Goal: Task Accomplishment & Management: Complete application form

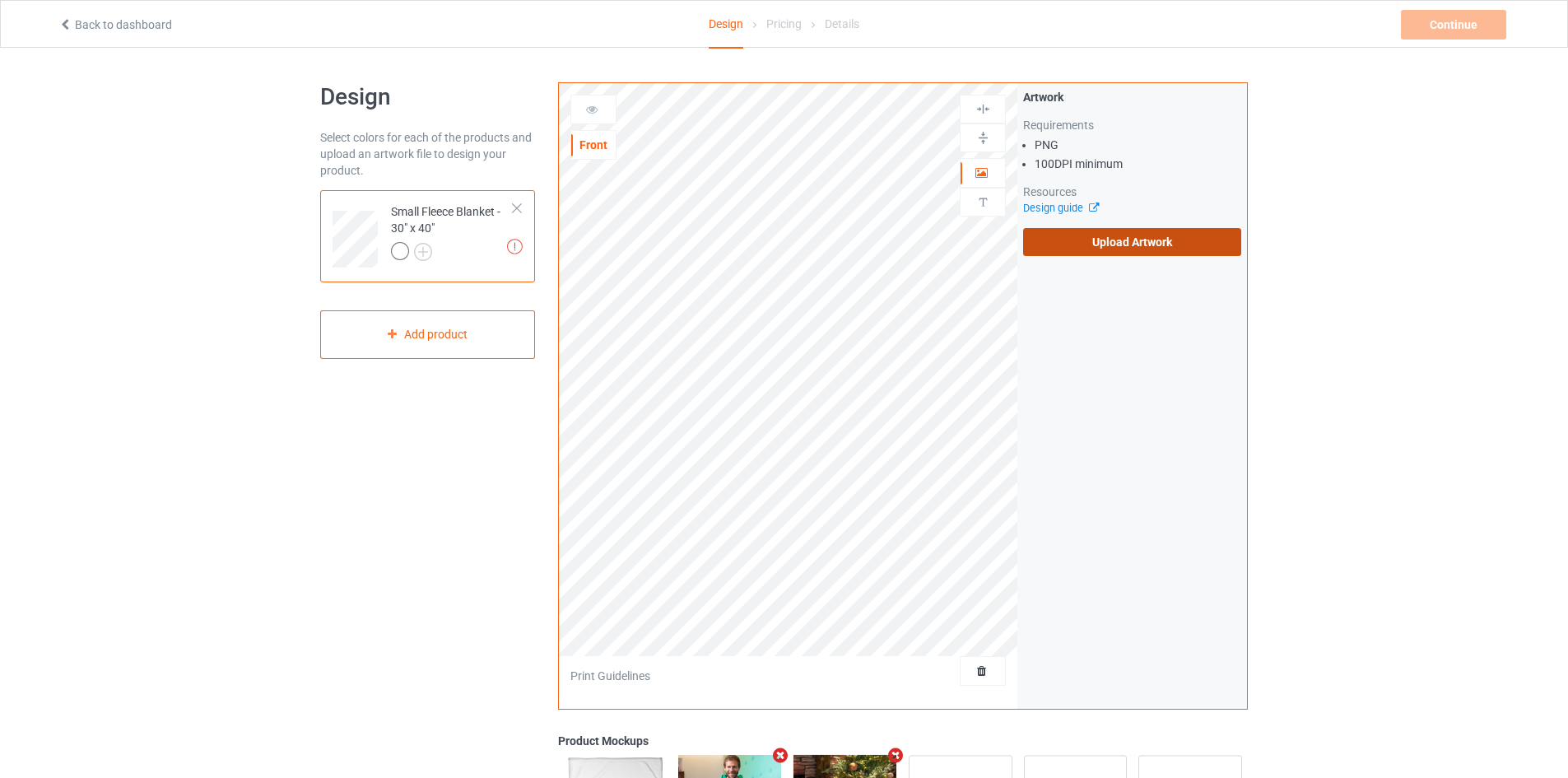
click at [1159, 242] on label "Upload Artwork" at bounding box center [1132, 242] width 219 height 28
click at [0, 0] on input "Upload Artwork" at bounding box center [0, 0] width 0 height 0
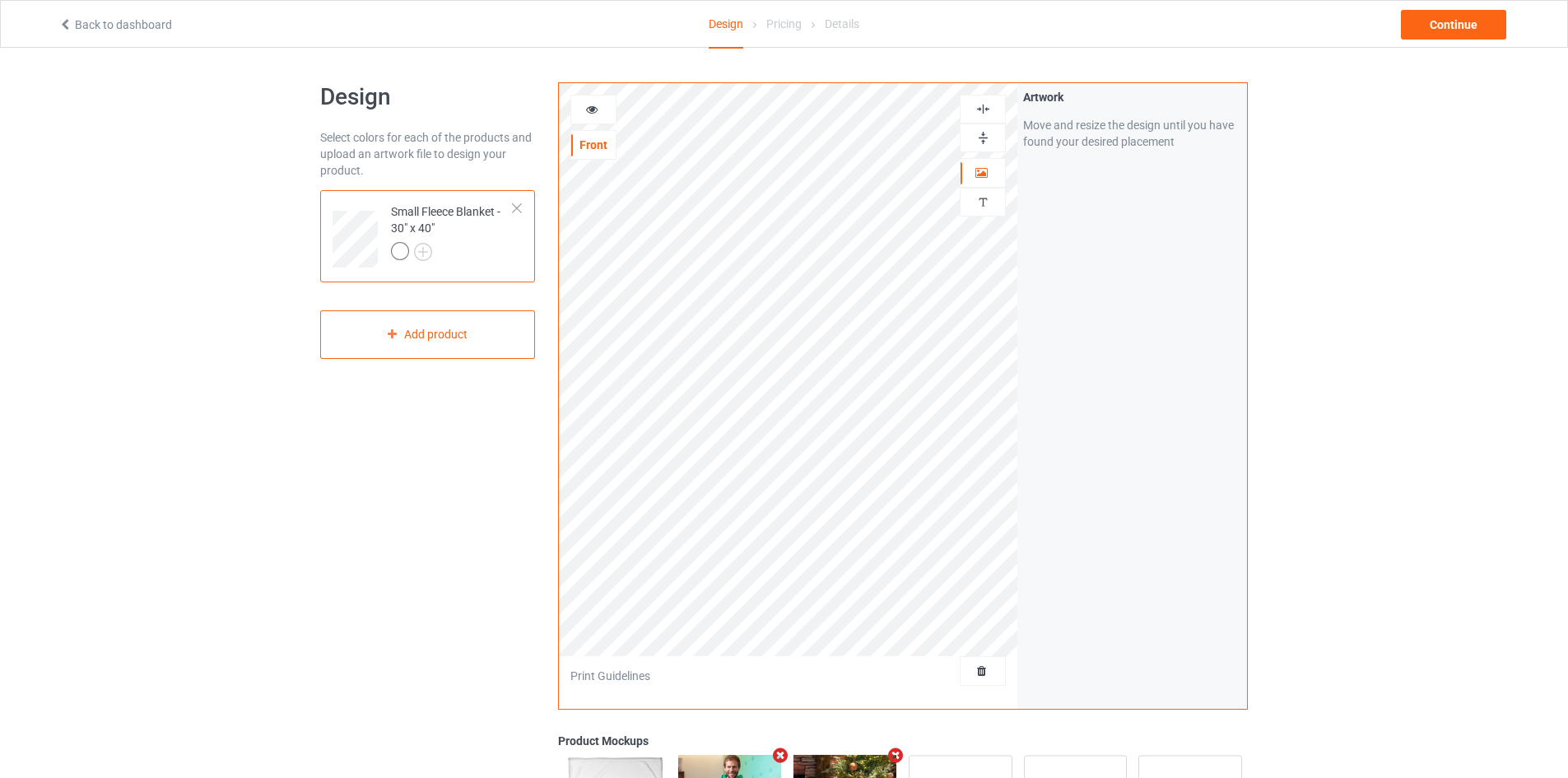
drag, startPoint x: 991, startPoint y: 135, endPoint x: 978, endPoint y: 111, distance: 27.3
click at [990, 132] on div at bounding box center [982, 137] width 45 height 15
click at [978, 109] on img at bounding box center [983, 109] width 15 height 15
click at [1467, 21] on div "Continue" at bounding box center [1453, 24] width 105 height 30
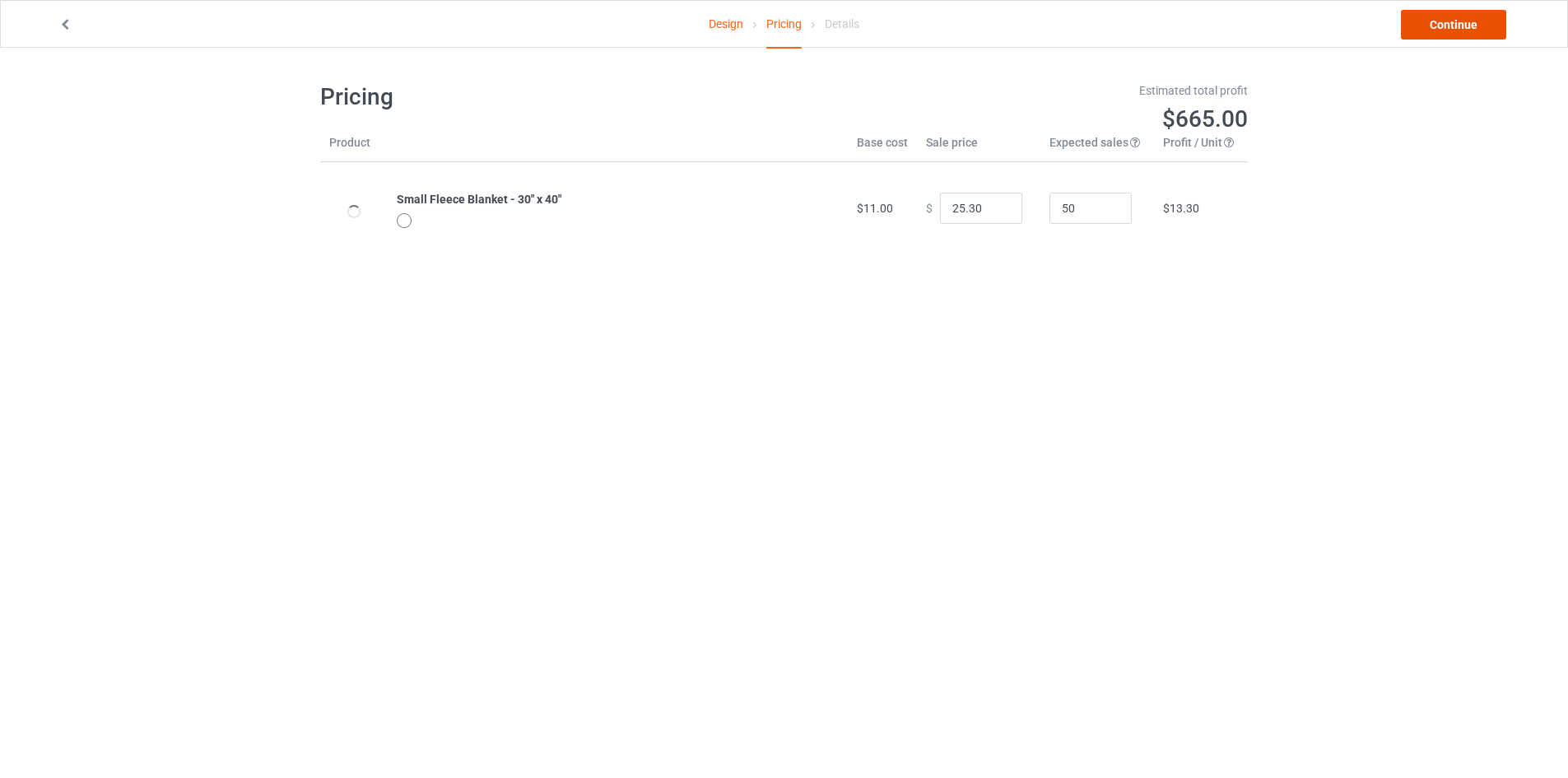
click at [1465, 32] on link "Continue" at bounding box center [1453, 24] width 105 height 30
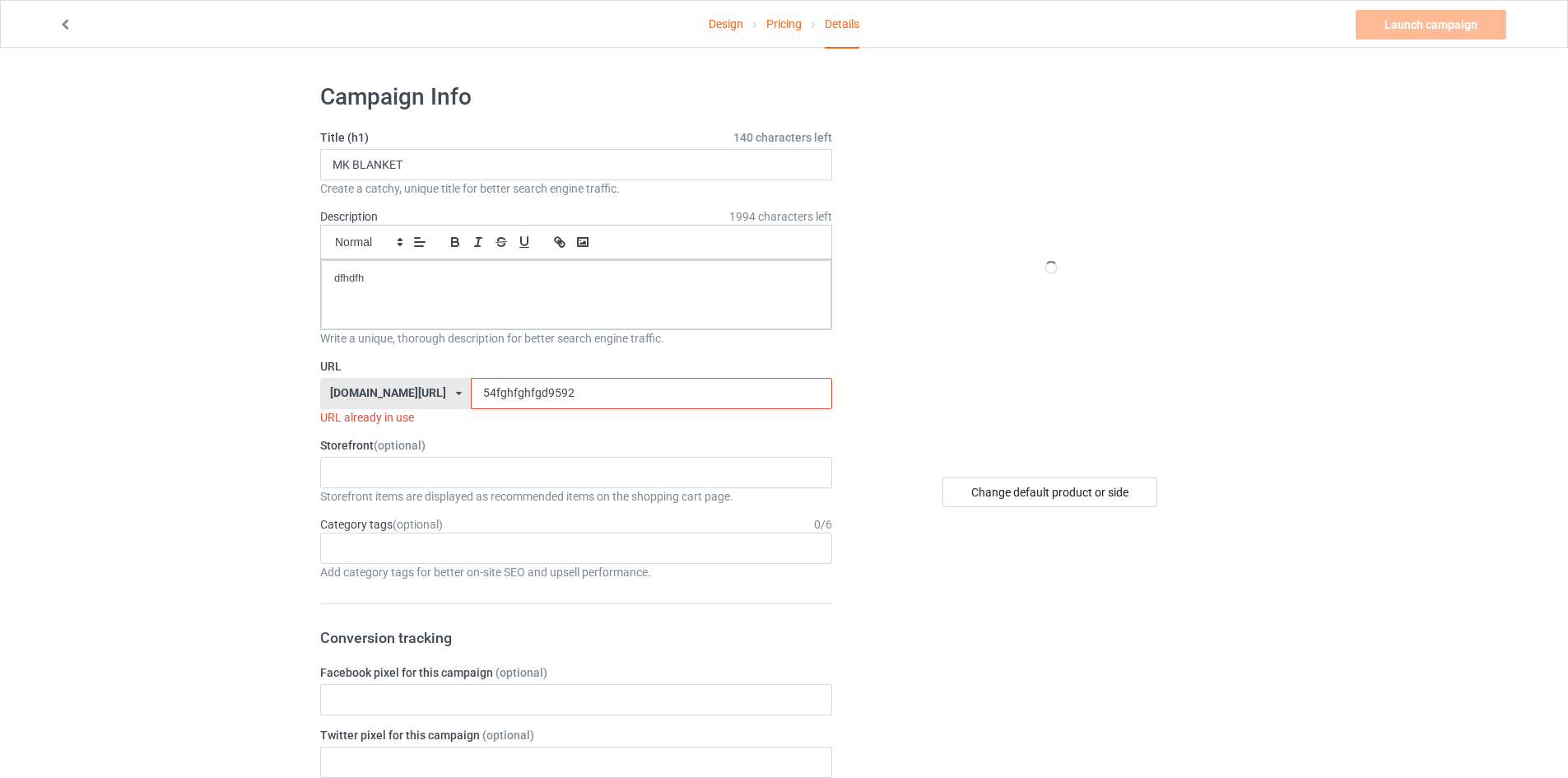
click at [498, 391] on input "54fghfghfgd9592" at bounding box center [651, 393] width 361 height 32
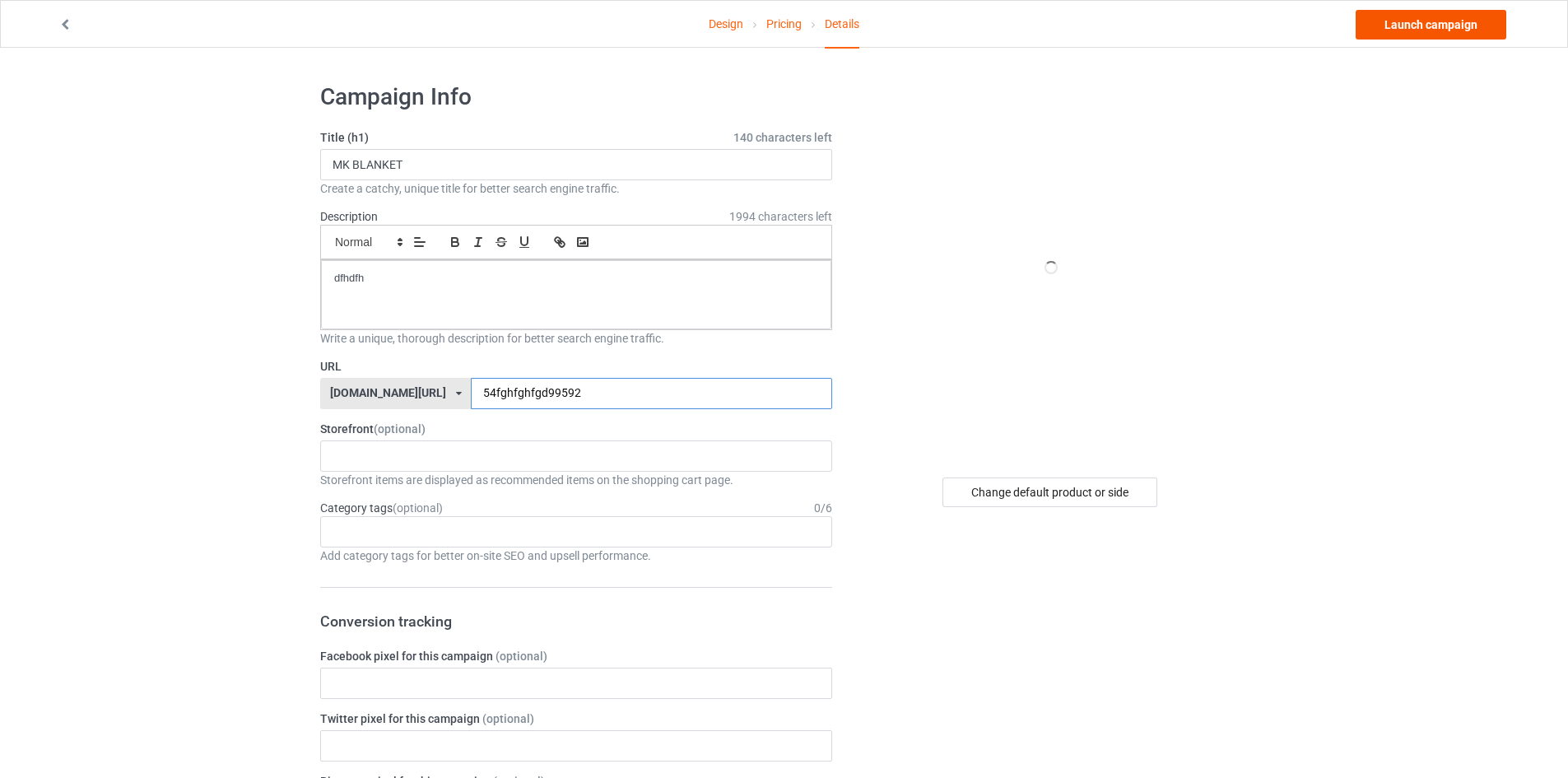
type input "54fghfghfgd99592"
click at [1404, 14] on link "Launch campaign" at bounding box center [1431, 24] width 151 height 30
